Goal: Information Seeking & Learning: Learn about a topic

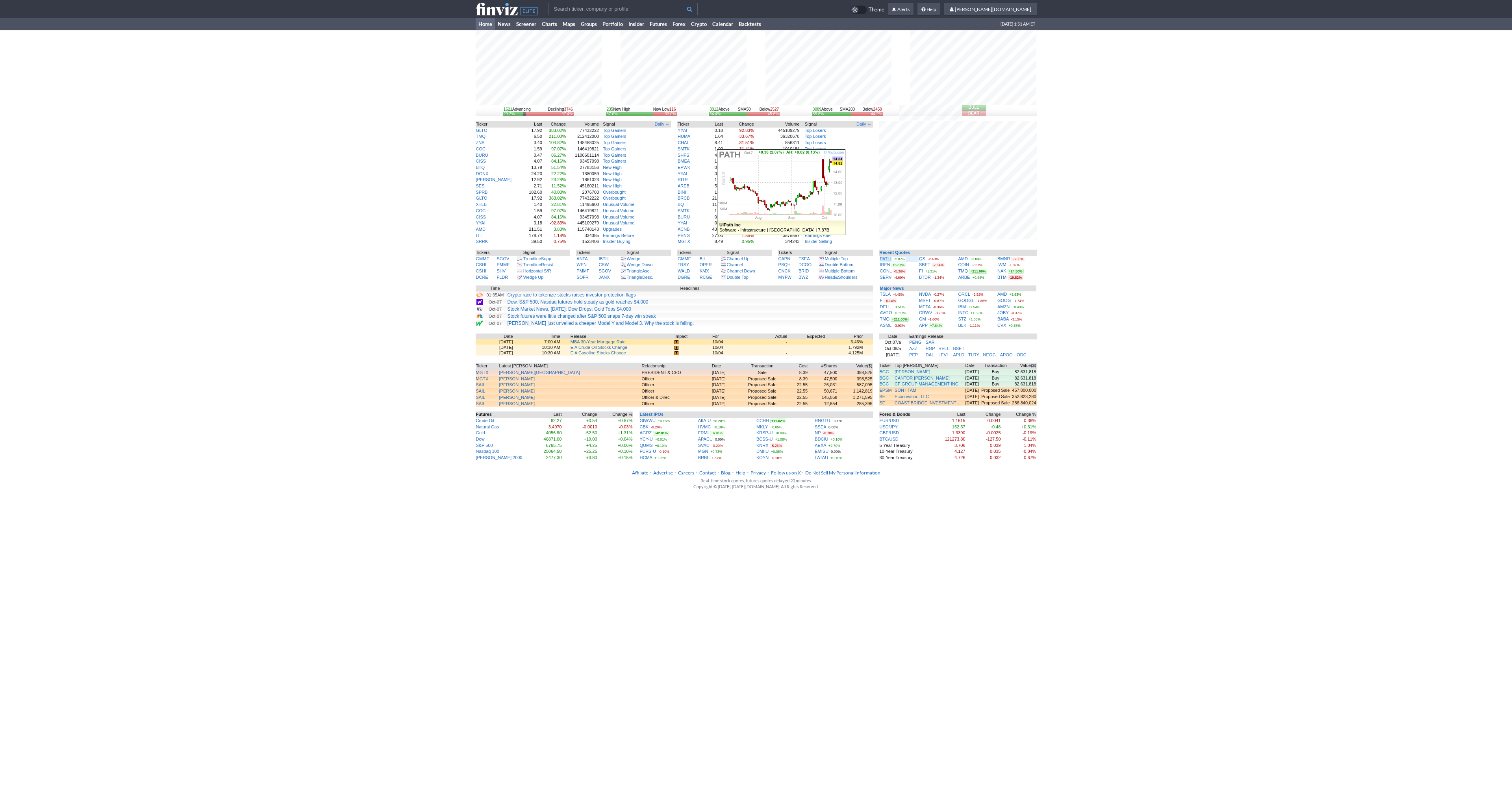
click at [886, 257] on link "PATH" at bounding box center [885, 259] width 11 height 5
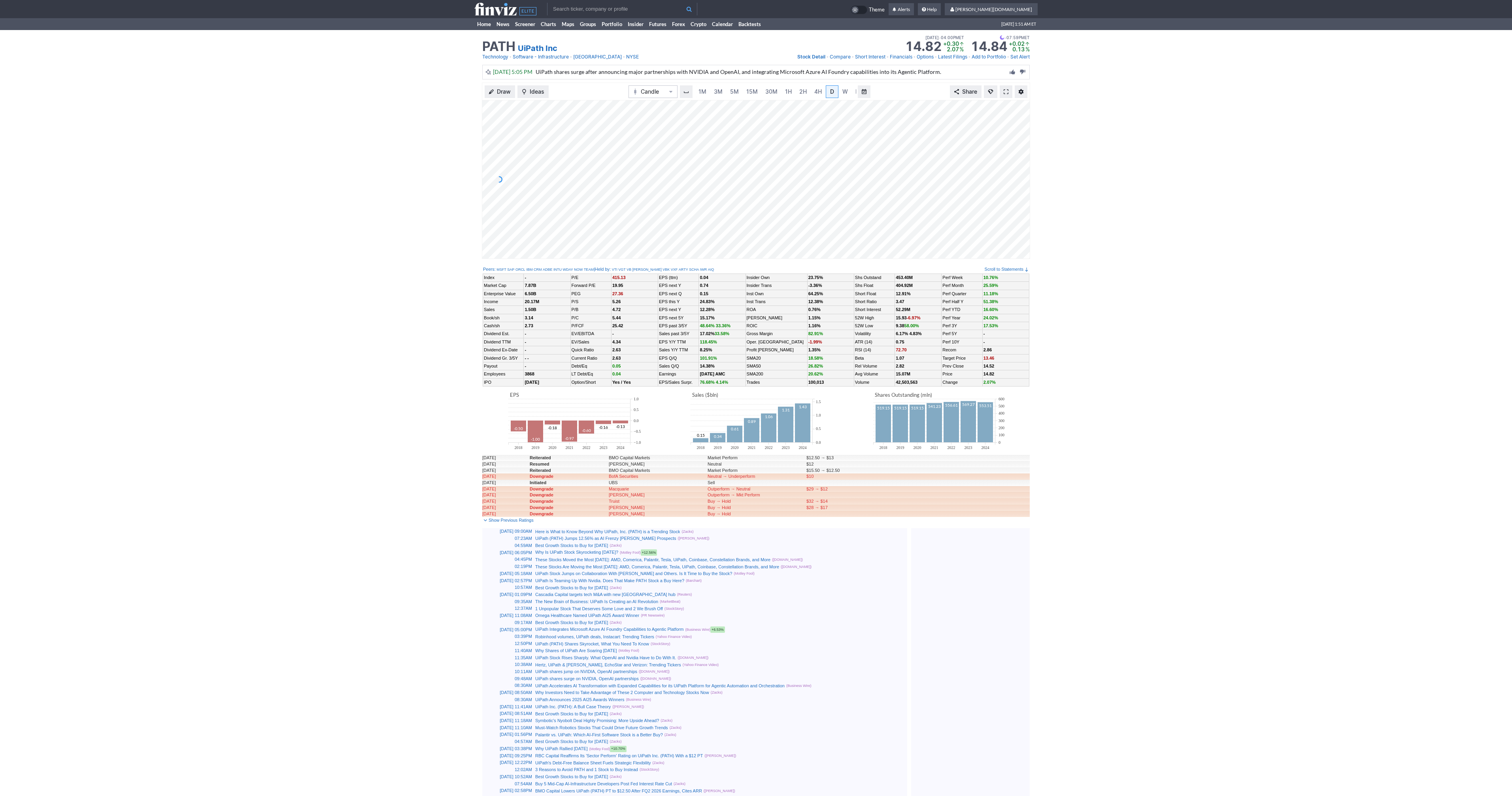
scroll to position [0, 8]
click at [1007, 92] on span at bounding box center [1006, 92] width 5 height 6
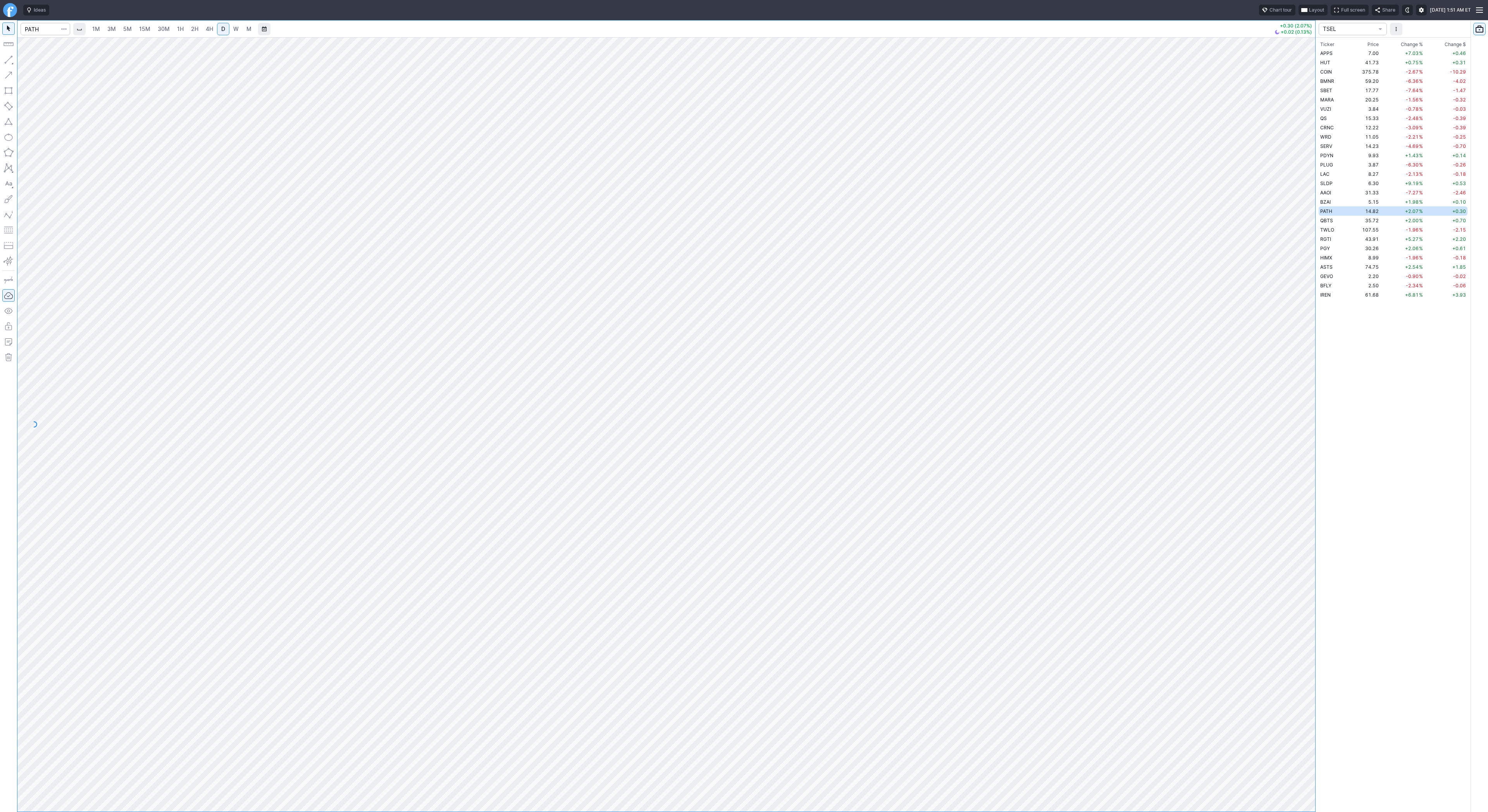
click at [28, 21] on div at bounding box center [46, 29] width 50 height 17
click at [33, 27] on input "Search" at bounding box center [46, 29] width 50 height 13
type input "eth"
click at [48, 146] on span "USD" at bounding box center [46, 143] width 10 height 6
click at [114, 26] on span "3M" at bounding box center [111, 29] width 9 height 7
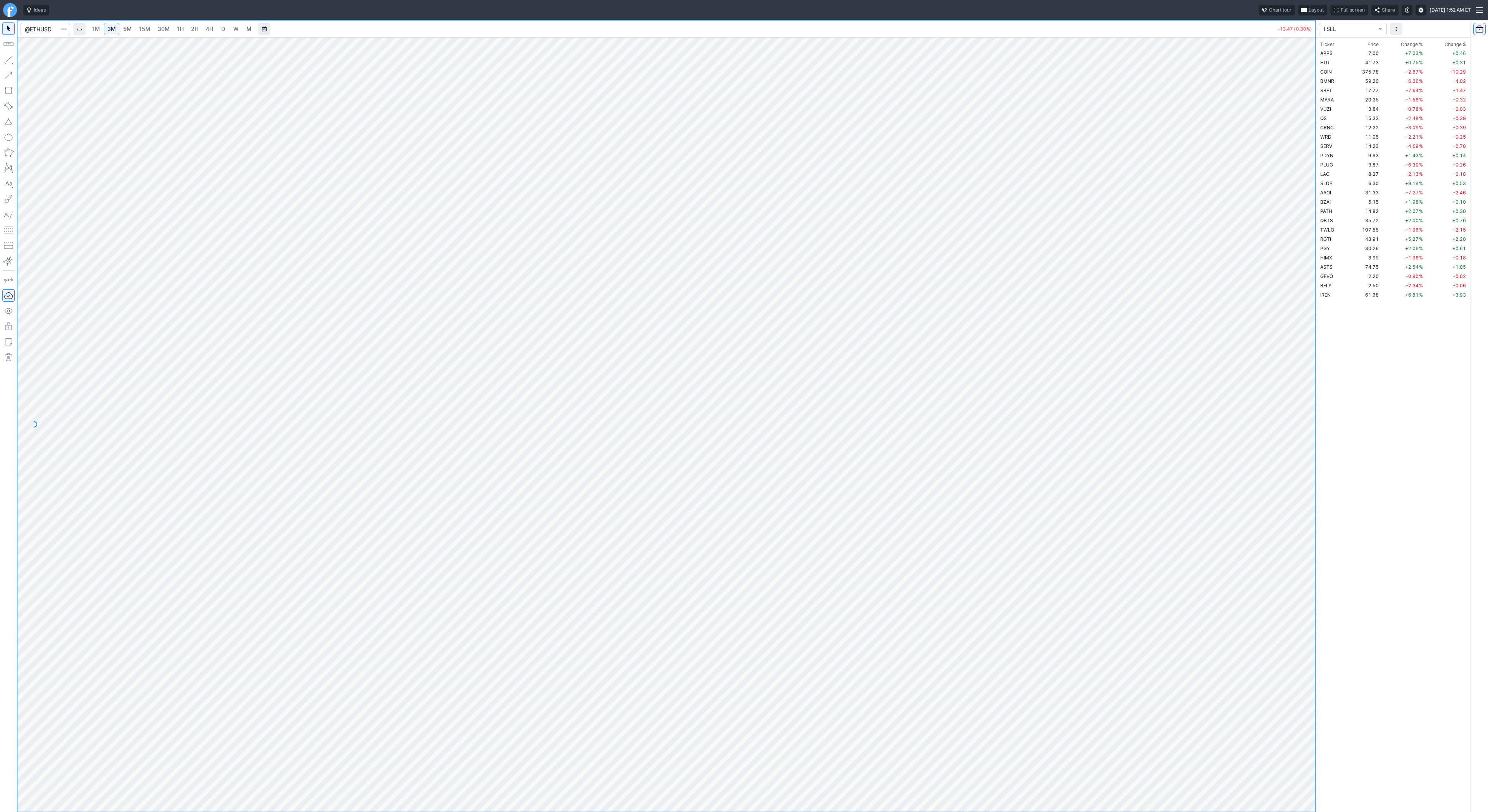
click at [165, 27] on span "30M" at bounding box center [163, 29] width 12 height 7
